Goal: Find specific page/section: Find specific page/section

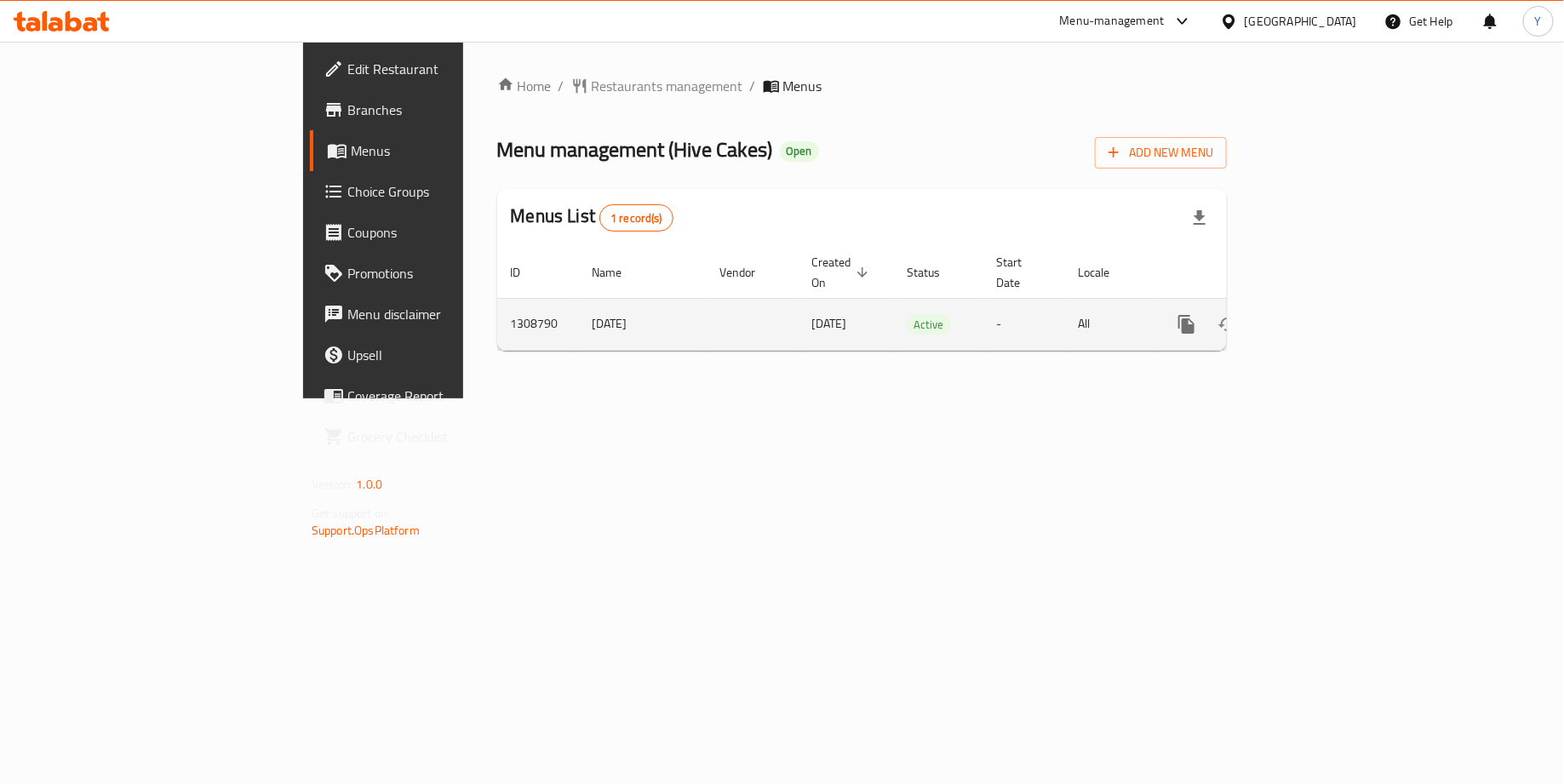
click at [1318, 317] on icon "enhanced table" at bounding box center [1310, 325] width 16 height 16
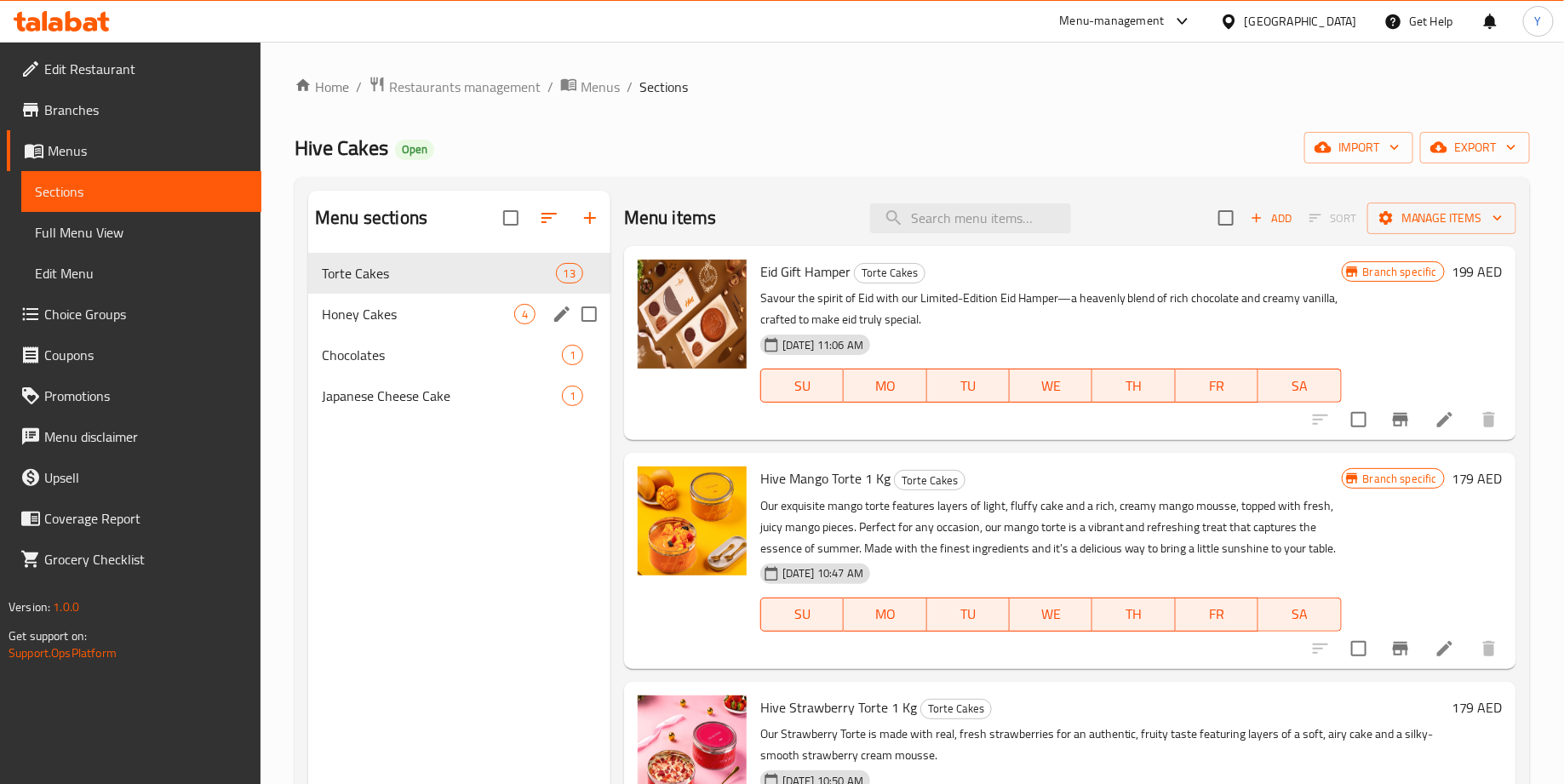
click at [437, 296] on div "Honey Cakes 4" at bounding box center [459, 314] width 302 height 41
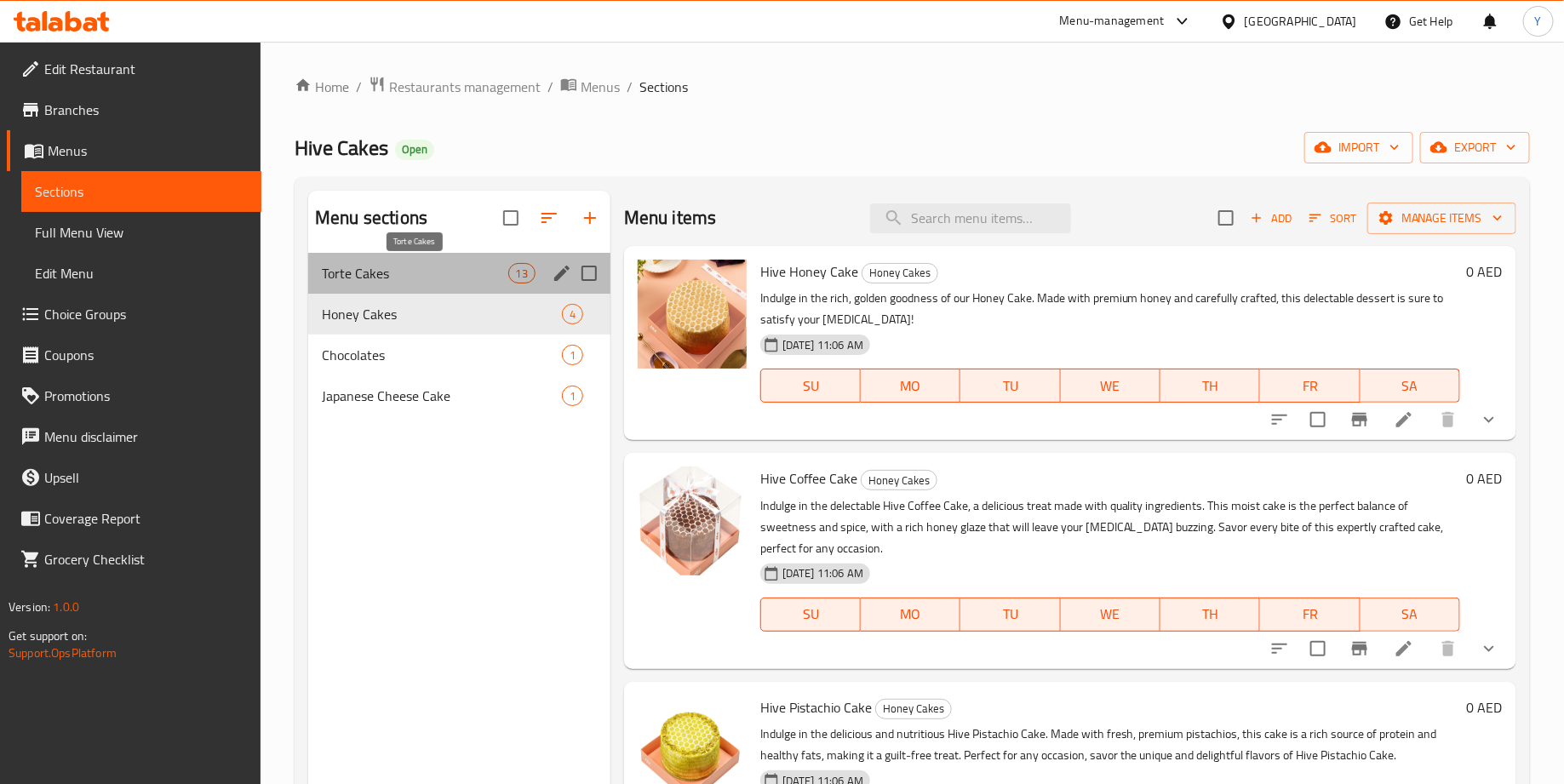
click at [451, 280] on span "Torte Cakes" at bounding box center [415, 273] width 186 height 21
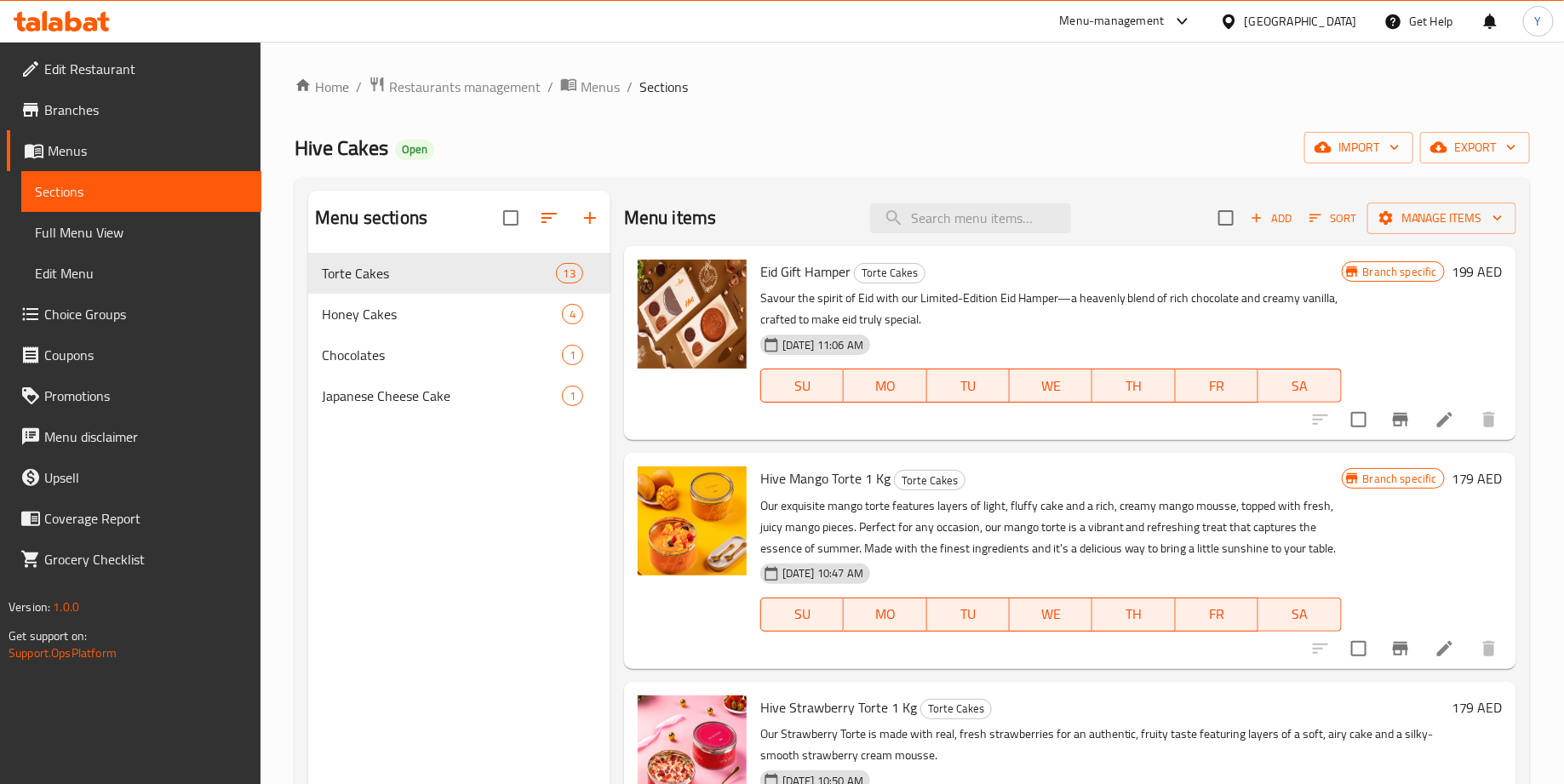
click at [1320, 224] on icon "button" at bounding box center [1316, 218] width 16 height 16
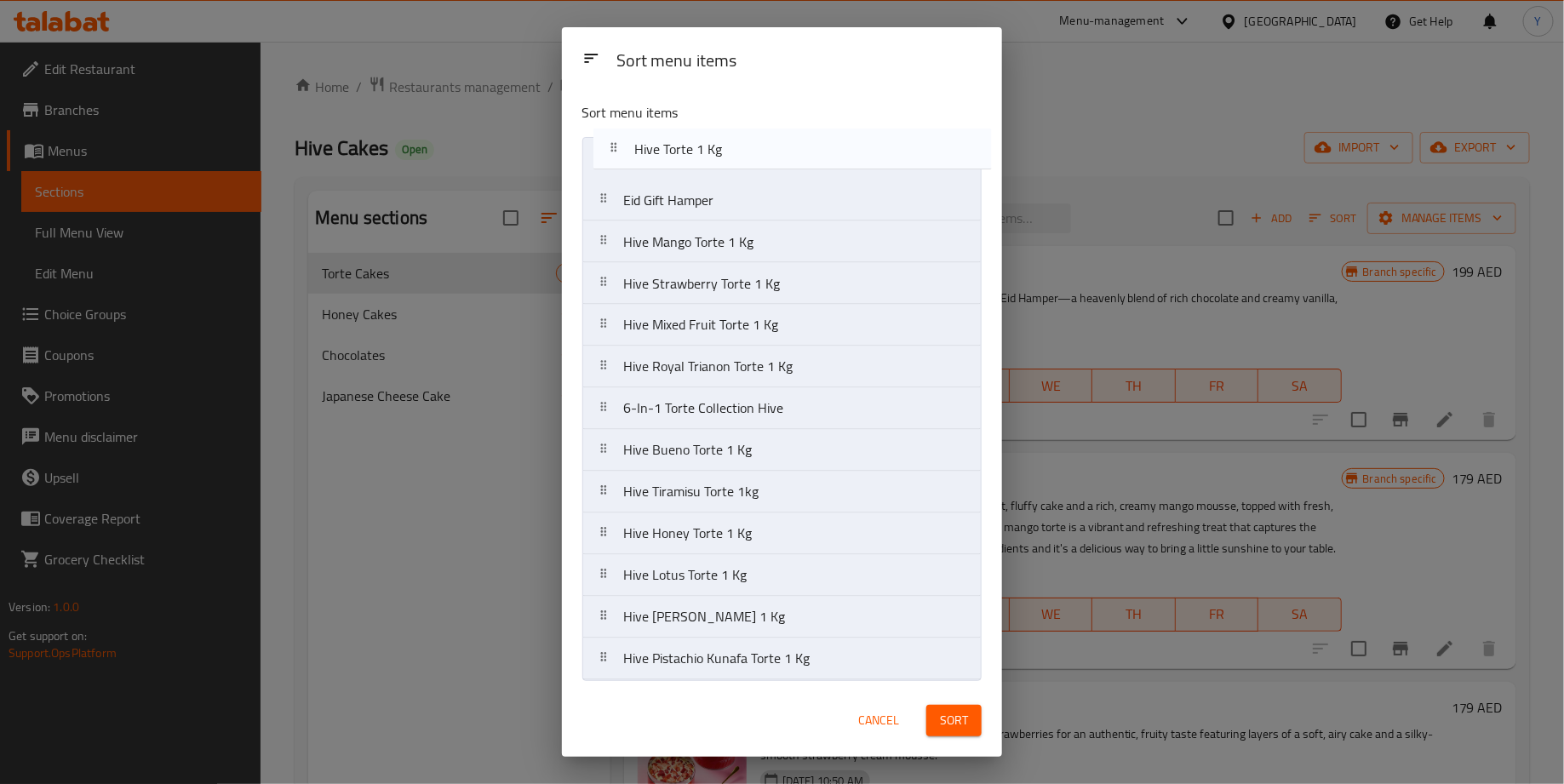
drag, startPoint x: 768, startPoint y: 373, endPoint x: 779, endPoint y: 152, distance: 221.3
click at [779, 152] on nav "Eid Gift Hamper Hive Mango Torte 1 Kg Hive Strawberry Torte 1 Kg Hive Mixed Fru…" at bounding box center [782, 409] width 400 height 544
drag, startPoint x: 723, startPoint y: 413, endPoint x: 743, endPoint y: 182, distance: 231.9
click at [743, 182] on nav "Hive Torte 1 Kg Eid Gift Hamper Hive Mango Torte 1 Kg Hive Strawberry Torte 1 K…" at bounding box center [782, 409] width 400 height 544
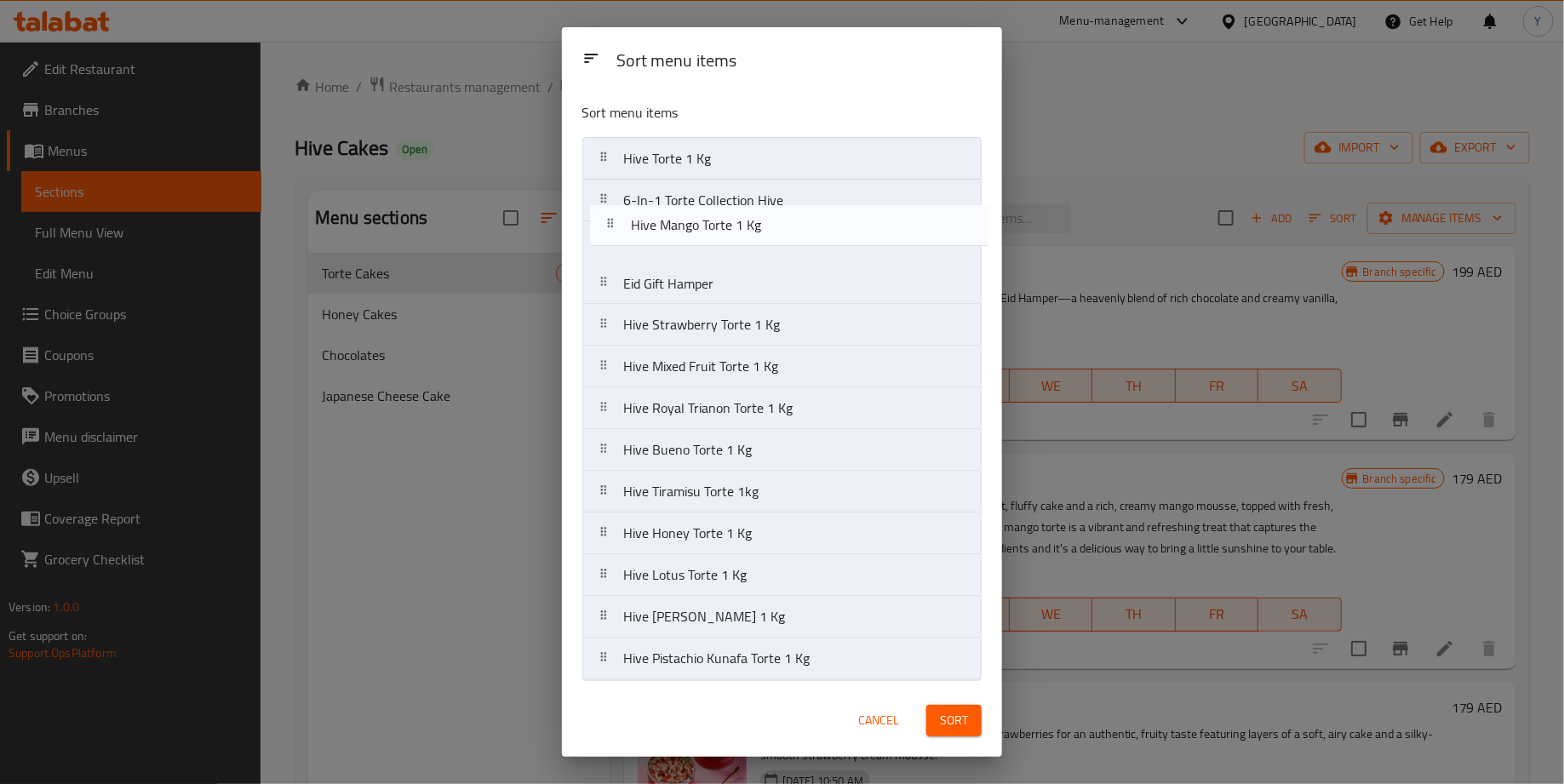
drag, startPoint x: 737, startPoint y: 292, endPoint x: 744, endPoint y: 229, distance: 63.4
click at [744, 229] on nav "Hive Torte 1 Kg 6-In-1 Torte Collection Hive Eid Gift Hamper Hive Mango Torte 1…" at bounding box center [782, 409] width 400 height 544
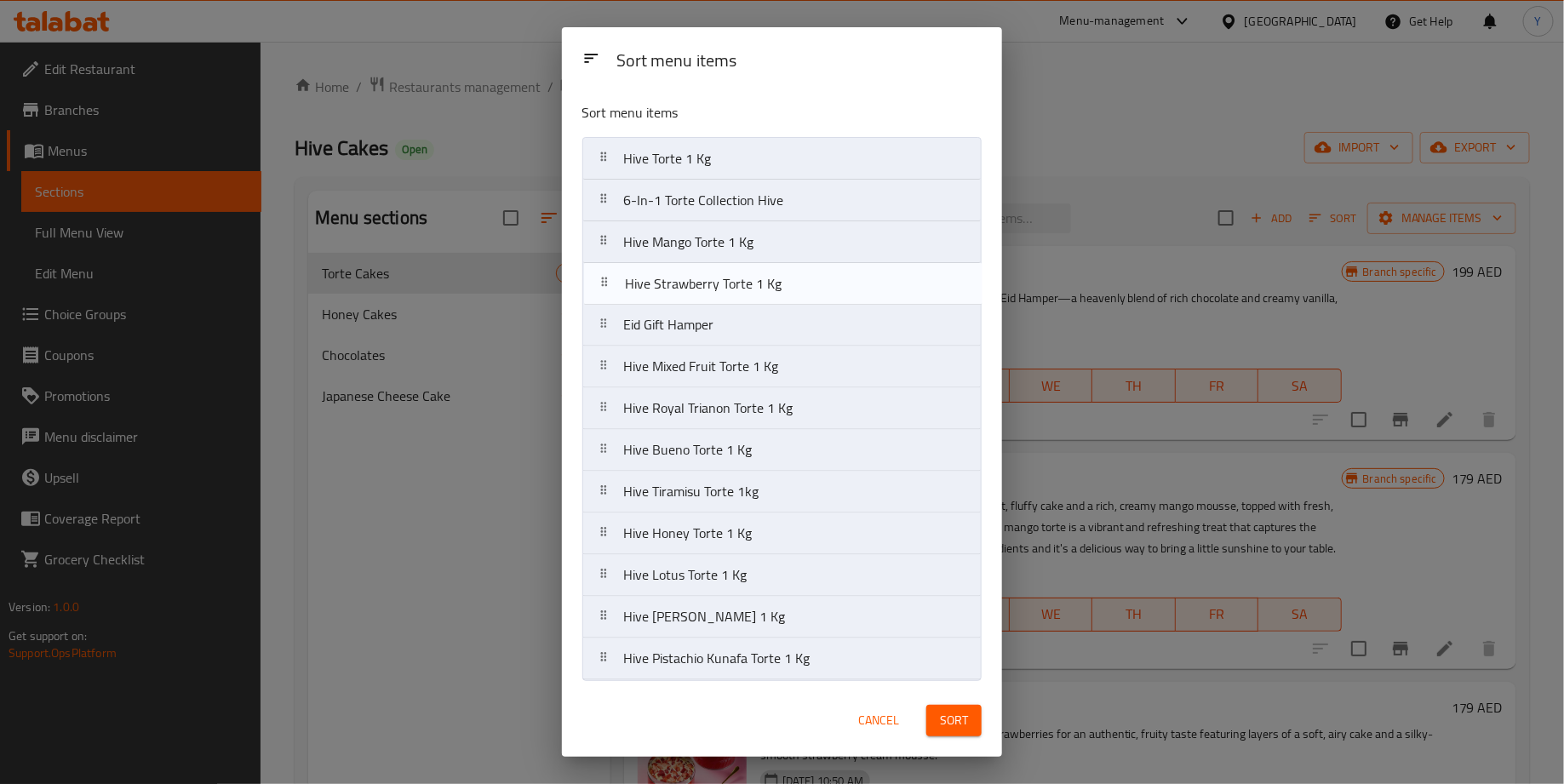
click at [733, 284] on nav "Hive Torte 1 Kg 6-In-1 Torte Collection Hive Hive Mango Torte 1 Kg Eid Gift Ham…" at bounding box center [782, 409] width 400 height 544
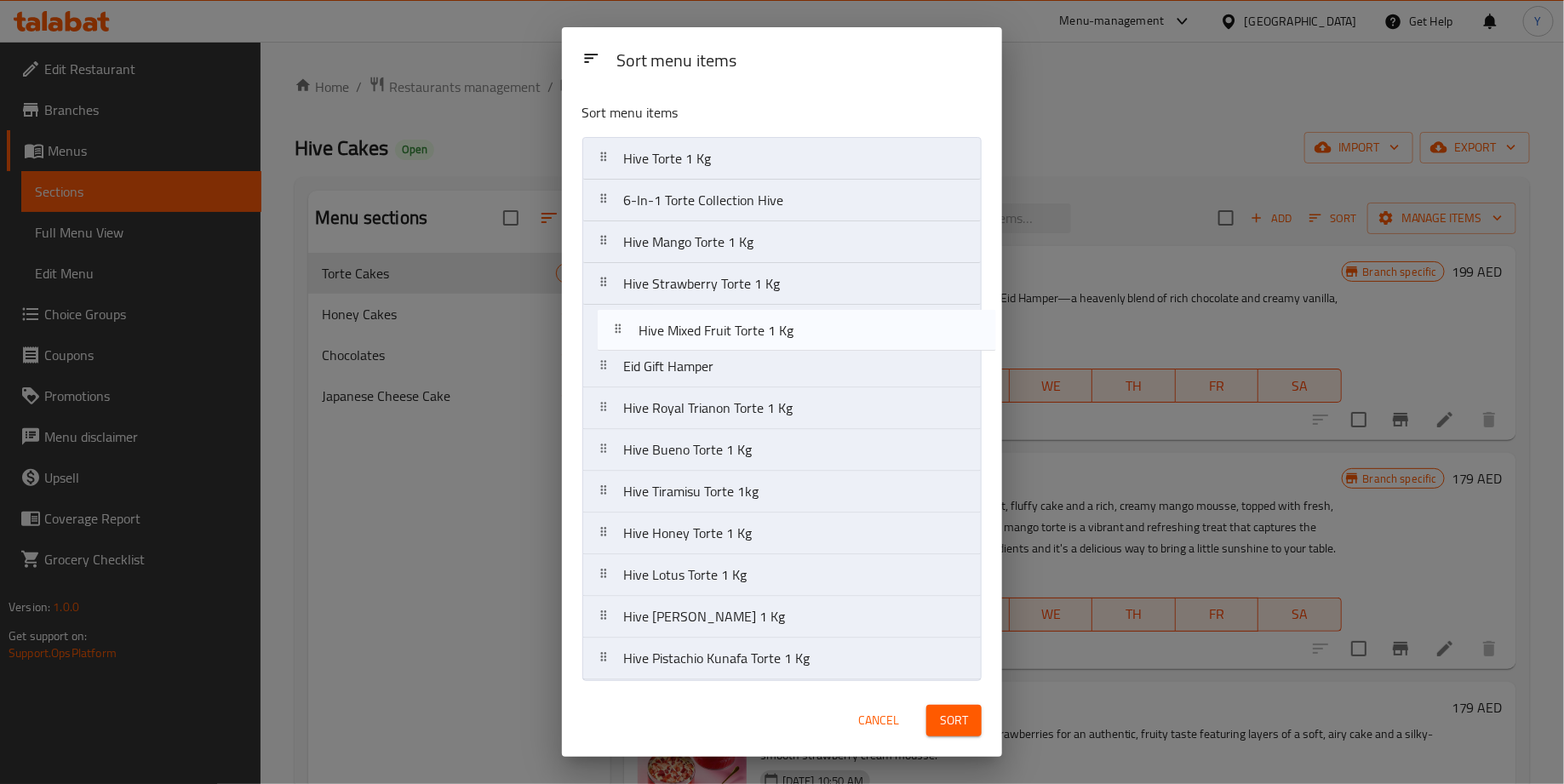
drag, startPoint x: 778, startPoint y: 381, endPoint x: 793, endPoint y: 338, distance: 45.5
click at [793, 338] on nav "Hive Torte 1 Kg 6-In-1 Torte Collection Hive Hive Mango Torte 1 Kg Hive Strawbe…" at bounding box center [782, 409] width 400 height 544
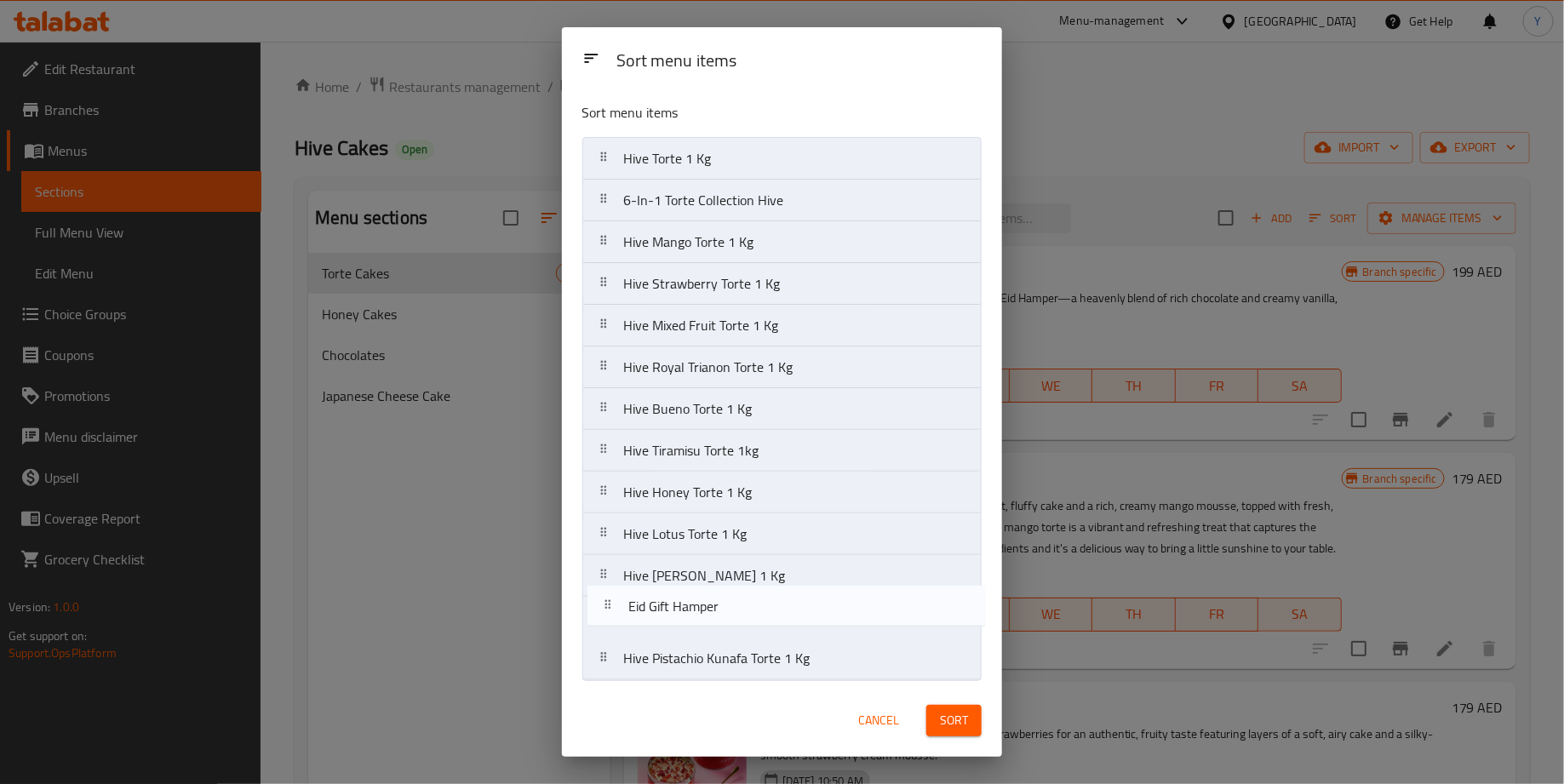
drag, startPoint x: 784, startPoint y: 373, endPoint x: 791, endPoint y: 655, distance: 282.1
click at [791, 655] on nav "Hive Torte 1 Kg 6-In-1 Torte Collection Hive Hive Mango Torte 1 Kg Hive Strawbe…" at bounding box center [782, 409] width 400 height 544
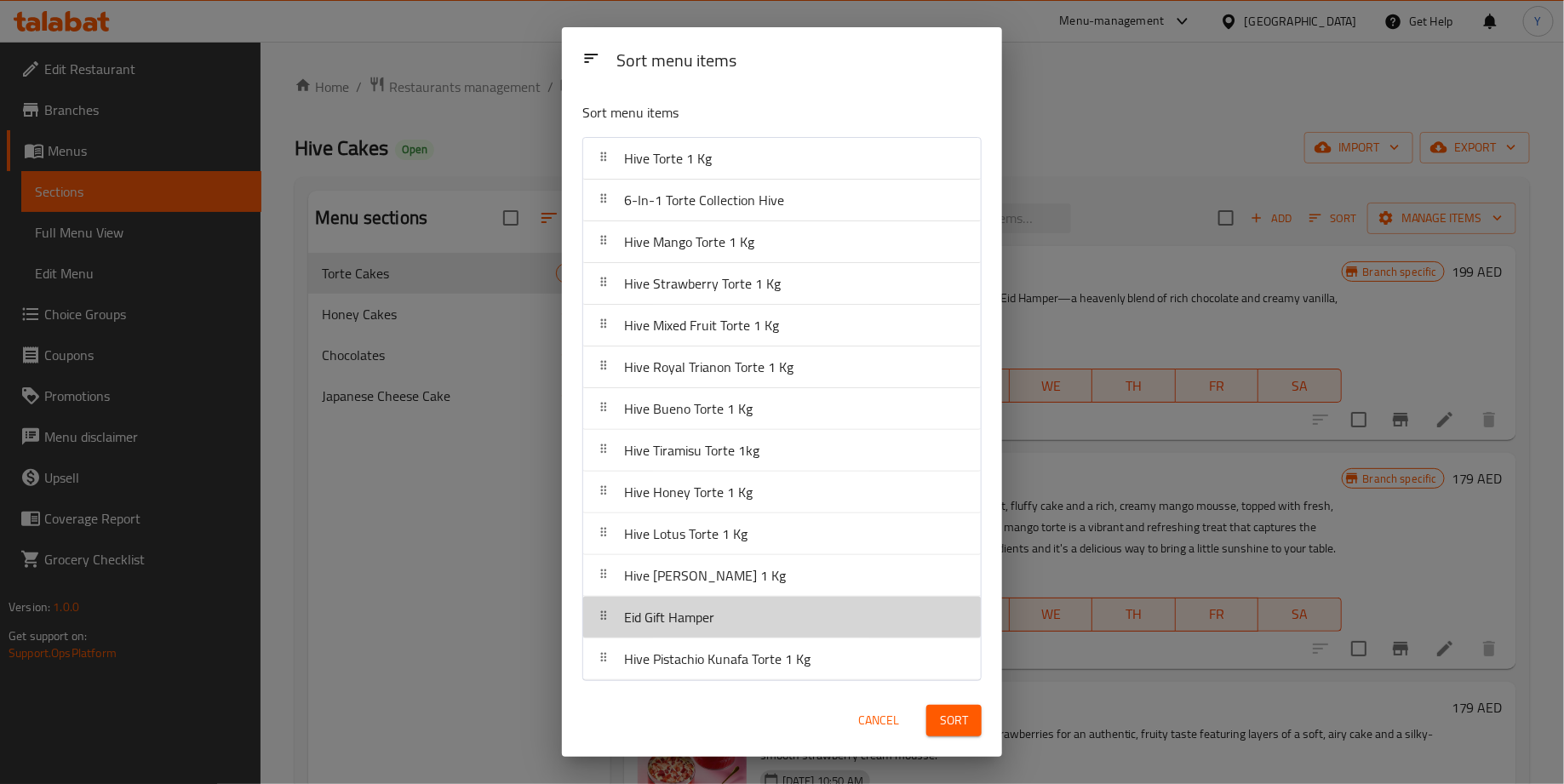
drag, startPoint x: 795, startPoint y: 631, endPoint x: 795, endPoint y: 661, distance: 30.0
click at [795, 661] on nav "Hive Torte 1 Kg 6-In-1 Torte Collection Hive Hive Mango Torte 1 Kg Hive Strawbe…" at bounding box center [782, 409] width 399 height 544
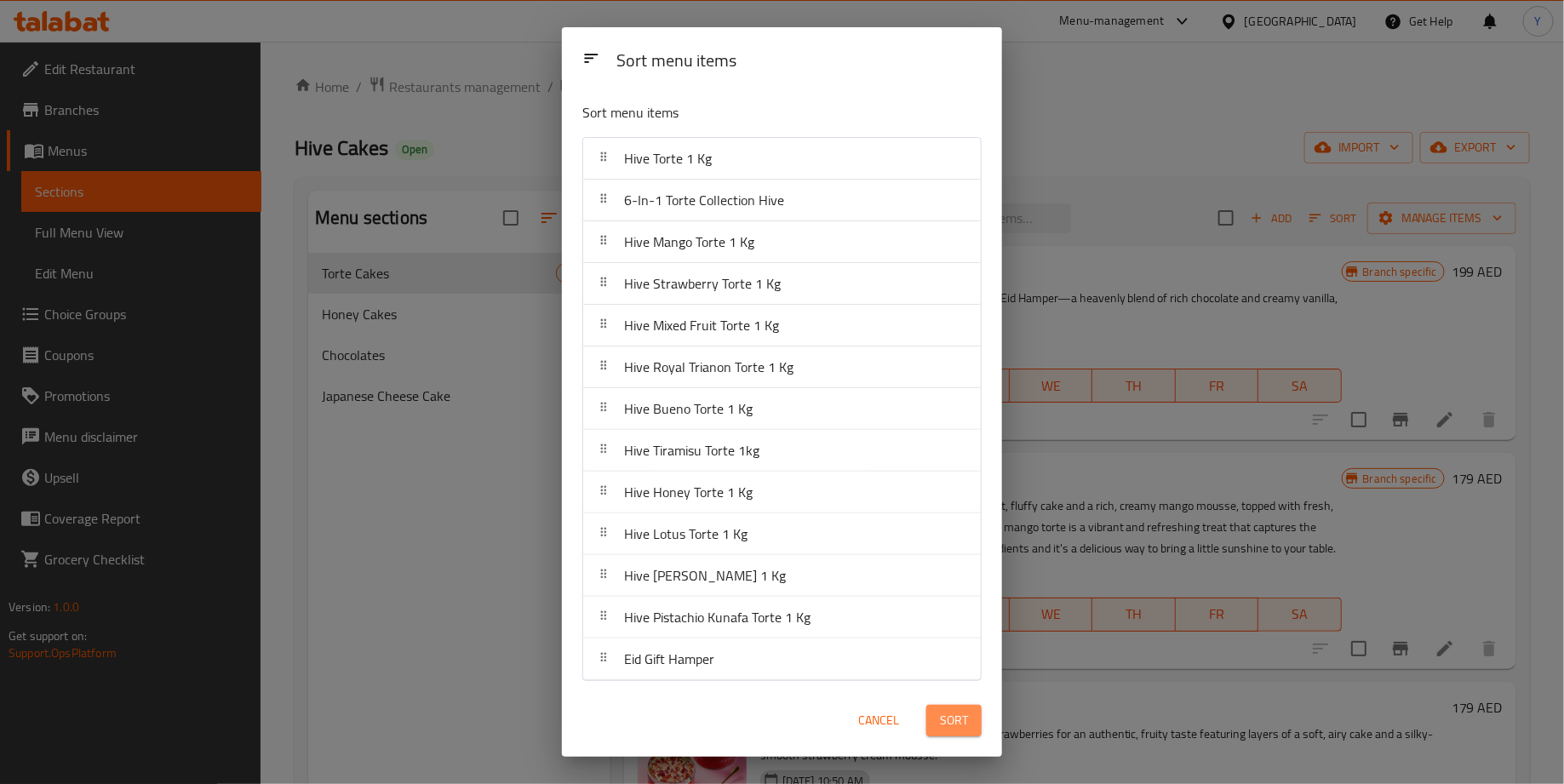
click at [951, 719] on span "Sort" at bounding box center [954, 720] width 28 height 22
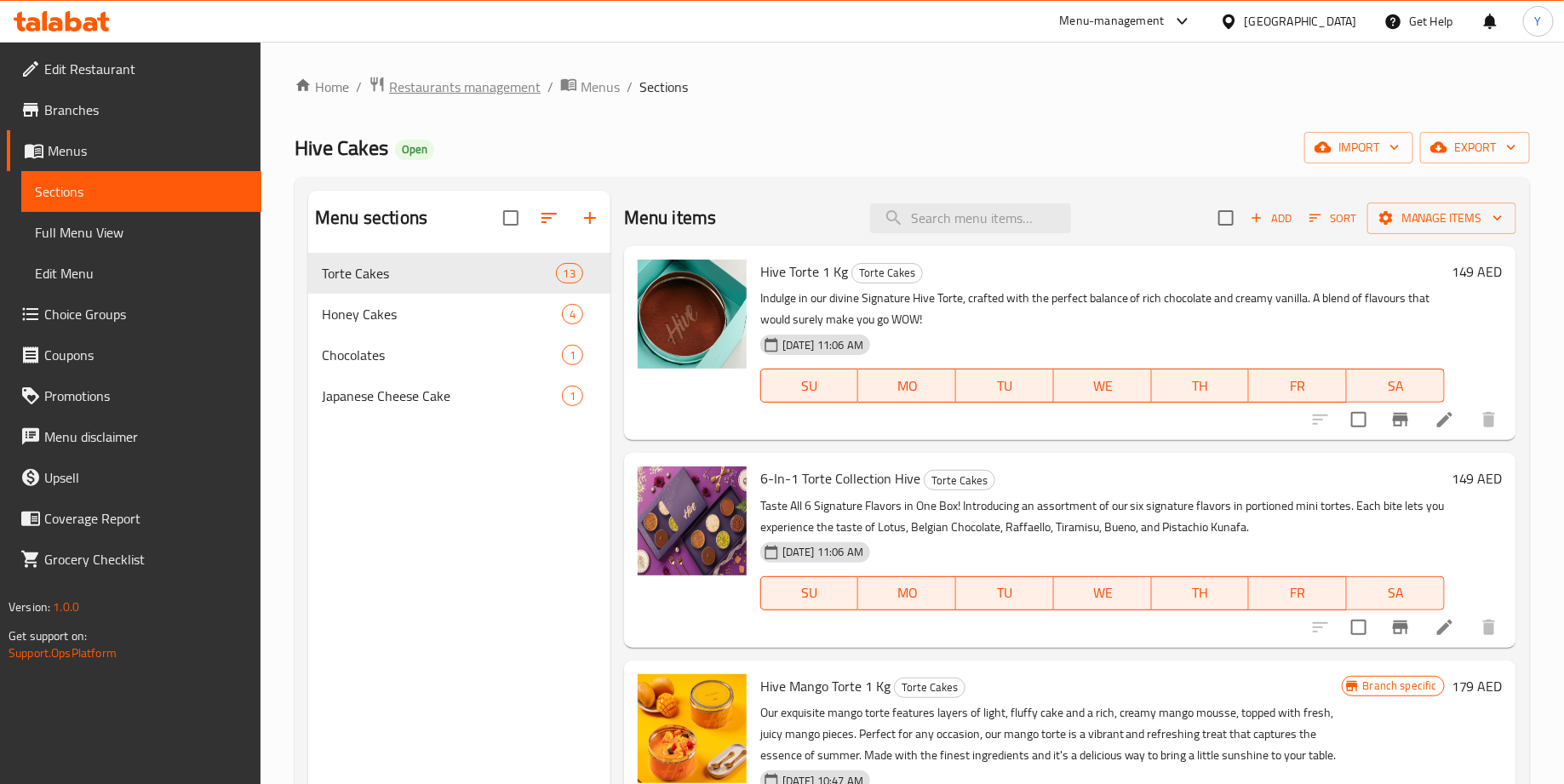
click at [477, 95] on span "Restaurants management" at bounding box center [465, 86] width 152 height 21
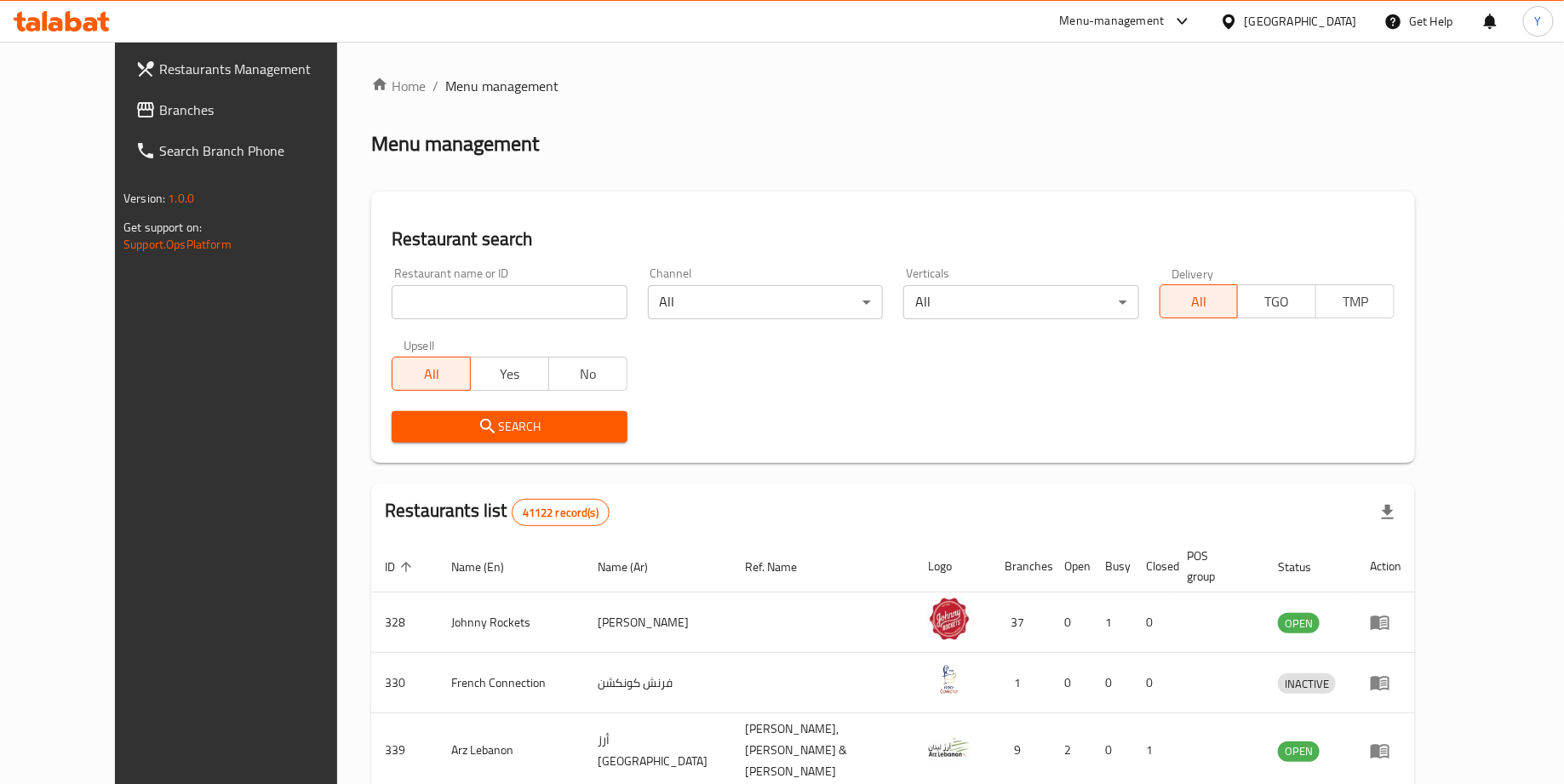
click at [505, 303] on input "search" at bounding box center [510, 302] width 235 height 34
click at [556, 246] on h2 "Restaurant search" at bounding box center [894, 240] width 1004 height 25
click at [159, 106] on span "Branches" at bounding box center [261, 109] width 203 height 21
